Goal: Information Seeking & Learning: Learn about a topic

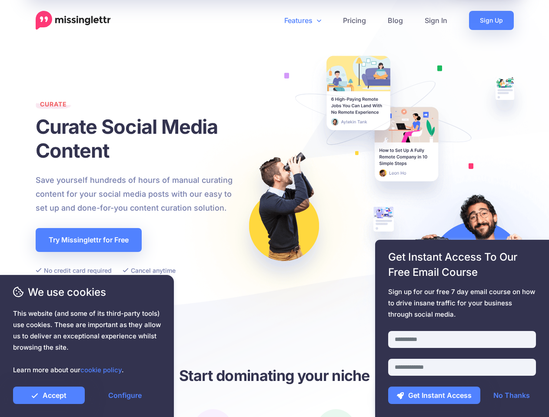
click at [274, 208] on img at bounding box center [383, 202] width 440 height 405
click at [271, 20] on icon at bounding box center [271, 20] width 4 height 4
click at [302, 20] on link "Features" at bounding box center [302, 20] width 59 height 19
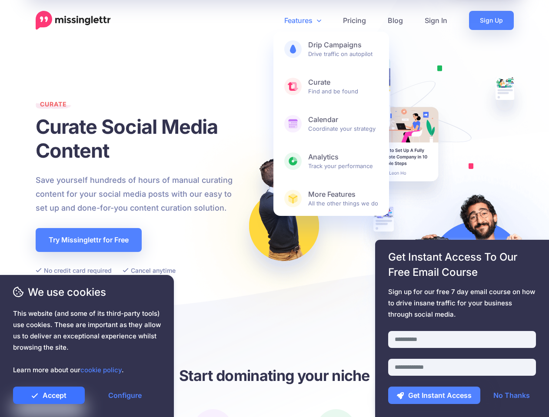
click at [49, 395] on link "Accept" at bounding box center [49, 395] width 72 height 17
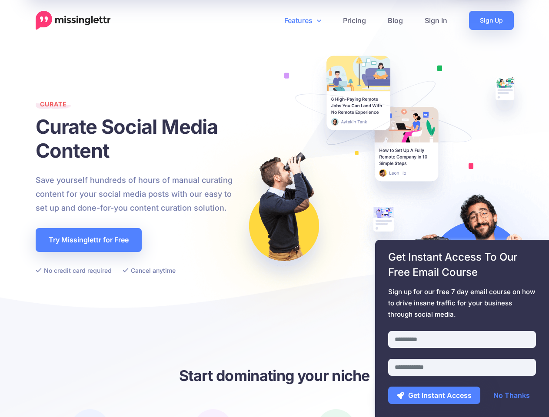
click at [125, 395] on link "Configure" at bounding box center [125, 395] width 72 height 17
click at [462, 328] on div at bounding box center [462, 325] width 148 height 11
click at [434, 395] on button "Get Instant Access" at bounding box center [434, 395] width 92 height 17
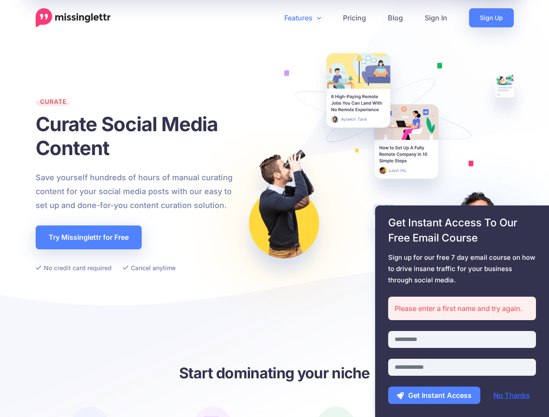
click at [511, 395] on link "No Thanks" at bounding box center [511, 395] width 54 height 17
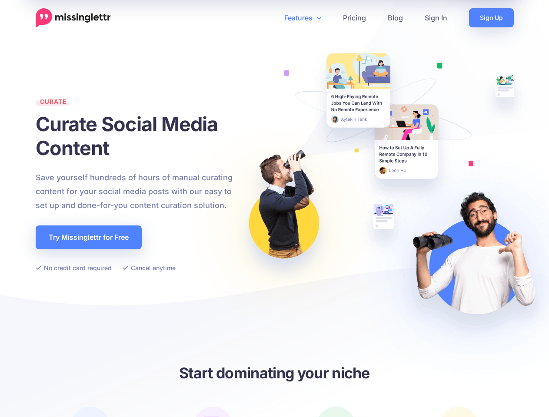
scroll to position [253, 0]
